Goal: Information Seeking & Learning: Compare options

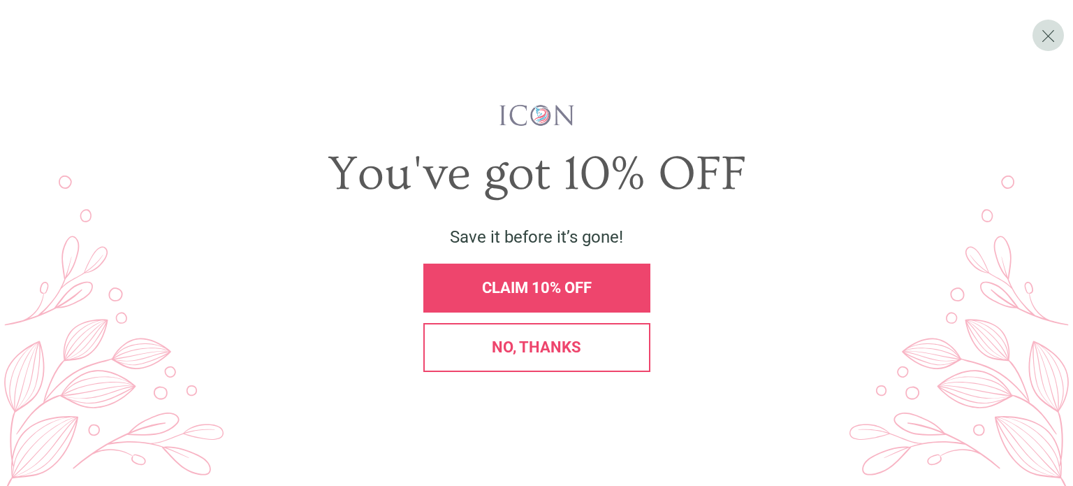
click at [509, 354] on span "No, thanks" at bounding box center [536, 346] width 89 height 17
